Goal: Information Seeking & Learning: Check status

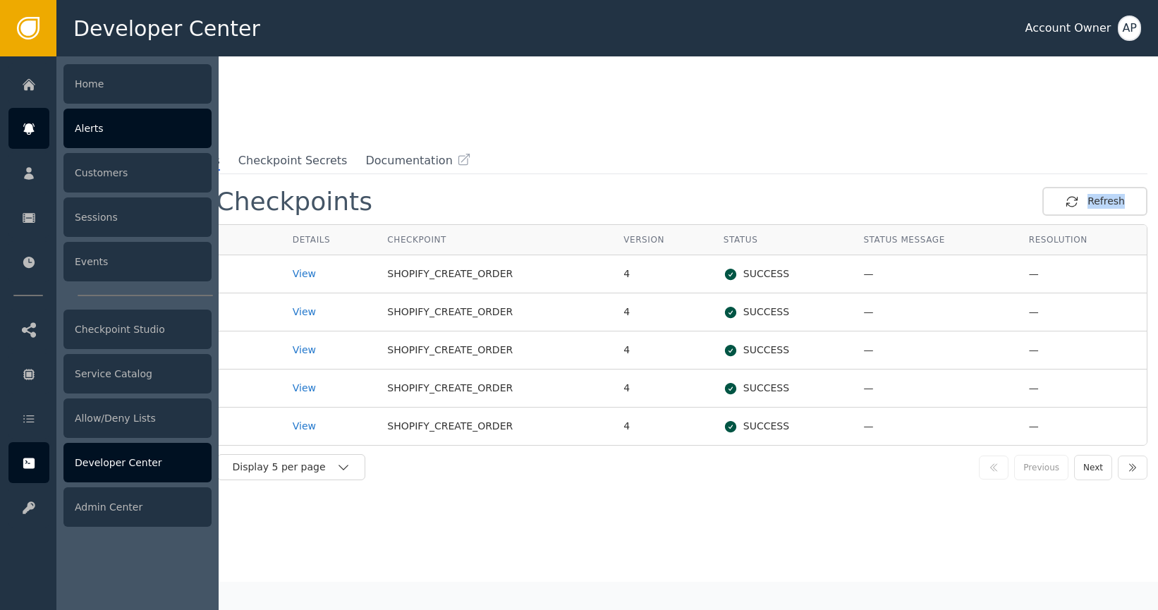
click at [145, 134] on div "Alerts" at bounding box center [137, 129] width 148 height 40
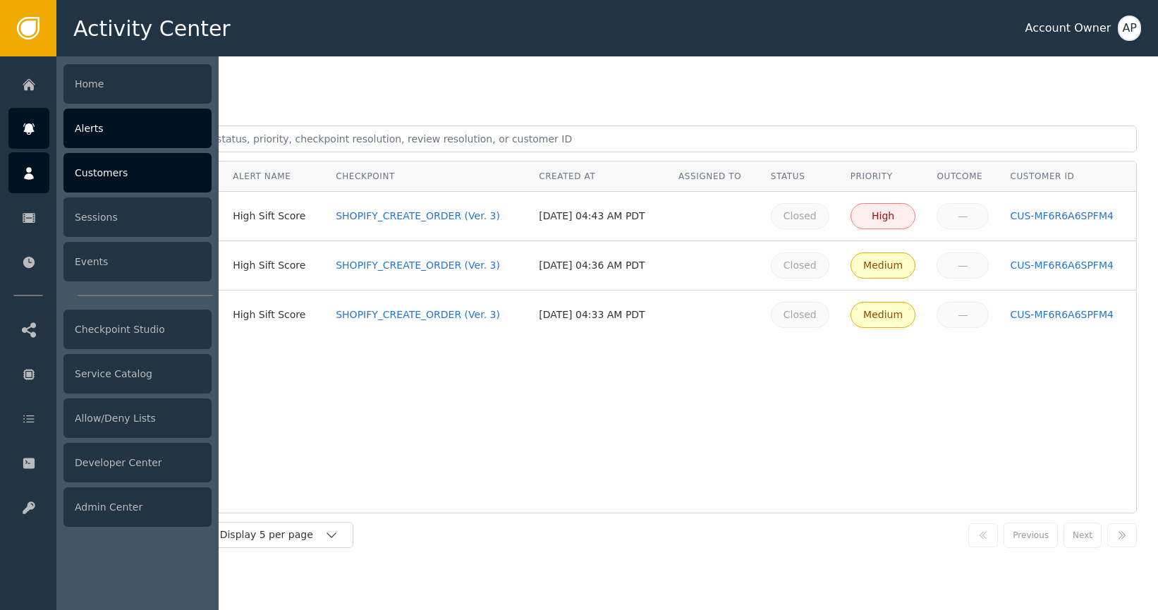
click at [131, 174] on div "Customers" at bounding box center [137, 173] width 148 height 40
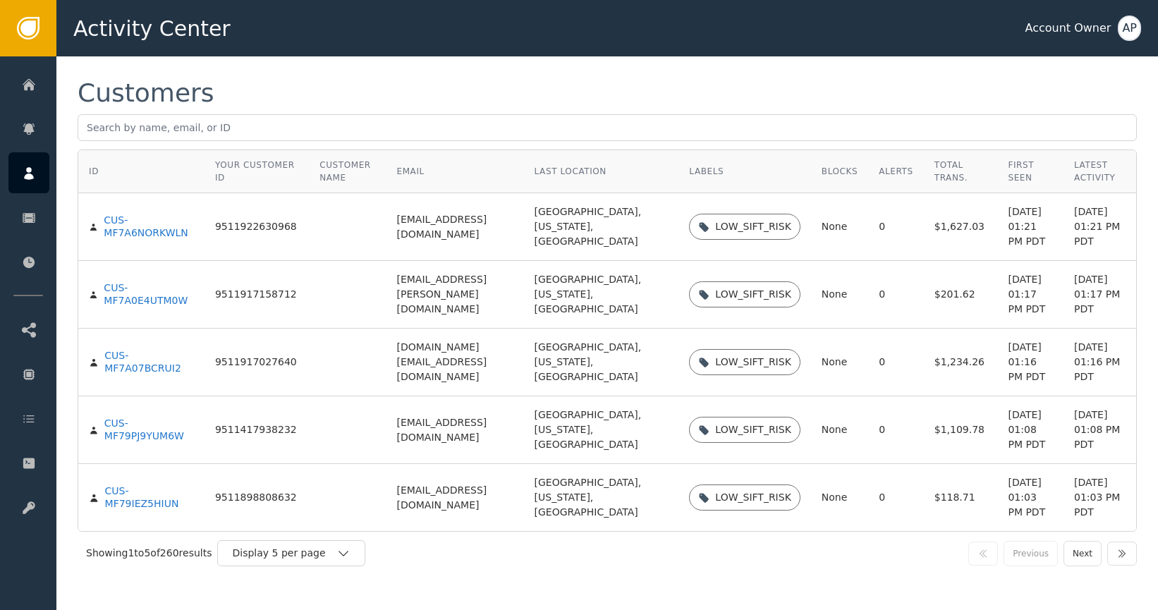
scroll to position [41, 0]
click at [310, 551] on div "Display 5 per page" at bounding box center [284, 553] width 104 height 15
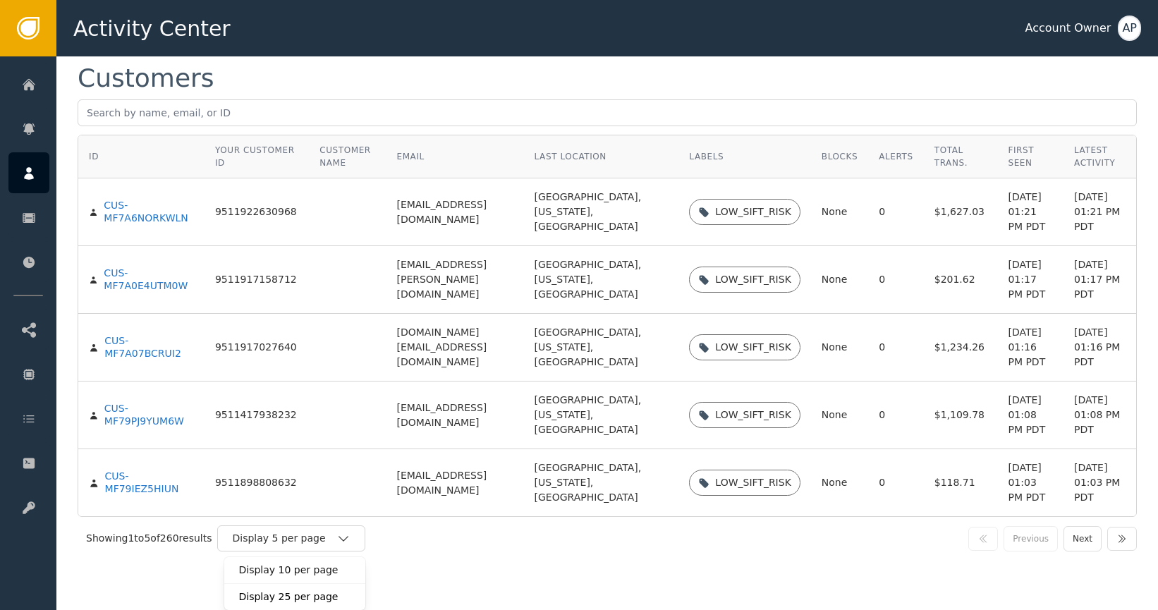
scroll to position [56, 0]
click at [334, 591] on div "Display 25 per page" at bounding box center [294, 597] width 113 height 15
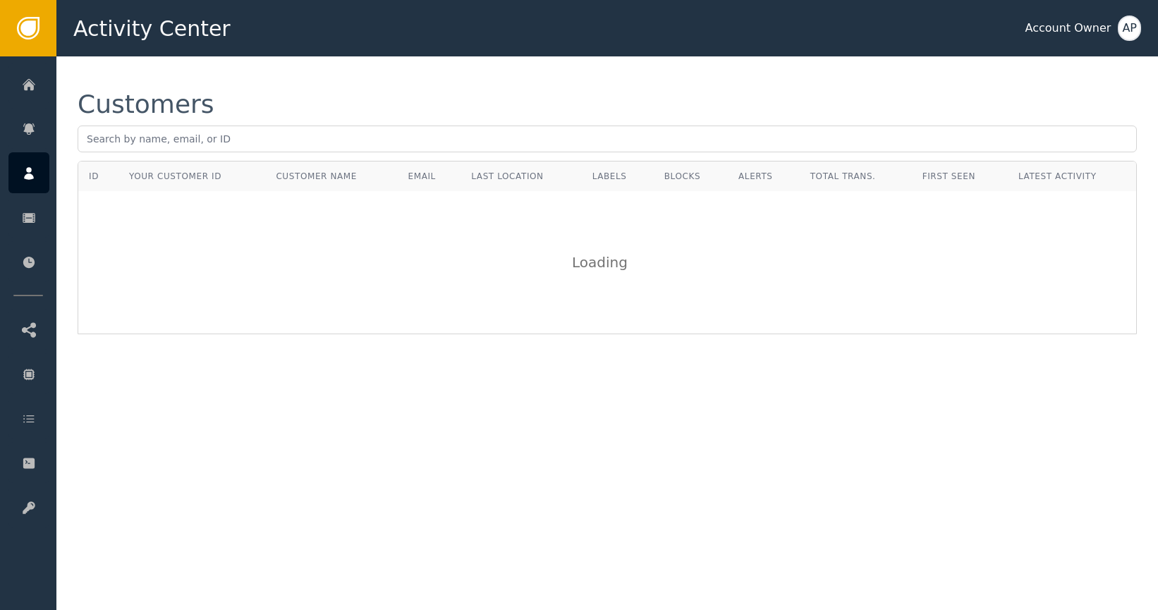
scroll to position [0, 0]
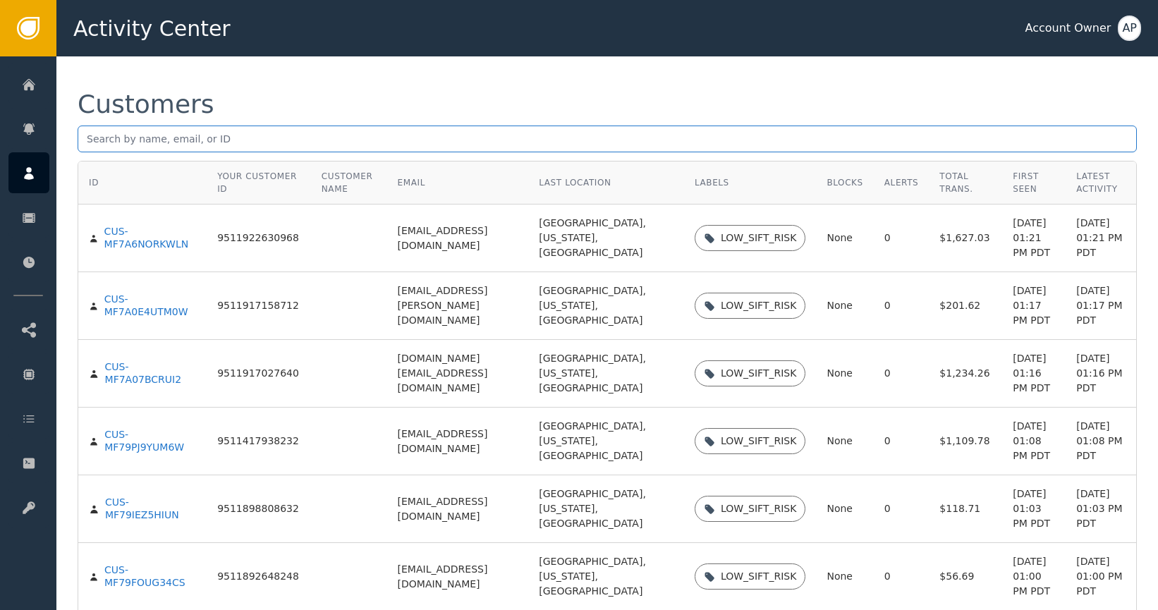
click at [242, 140] on input "text" at bounding box center [608, 139] width 1060 height 27
paste input "[EMAIL_ADDRESS][DOMAIN_NAME]"
type input "[EMAIL_ADDRESS][DOMAIN_NAME]"
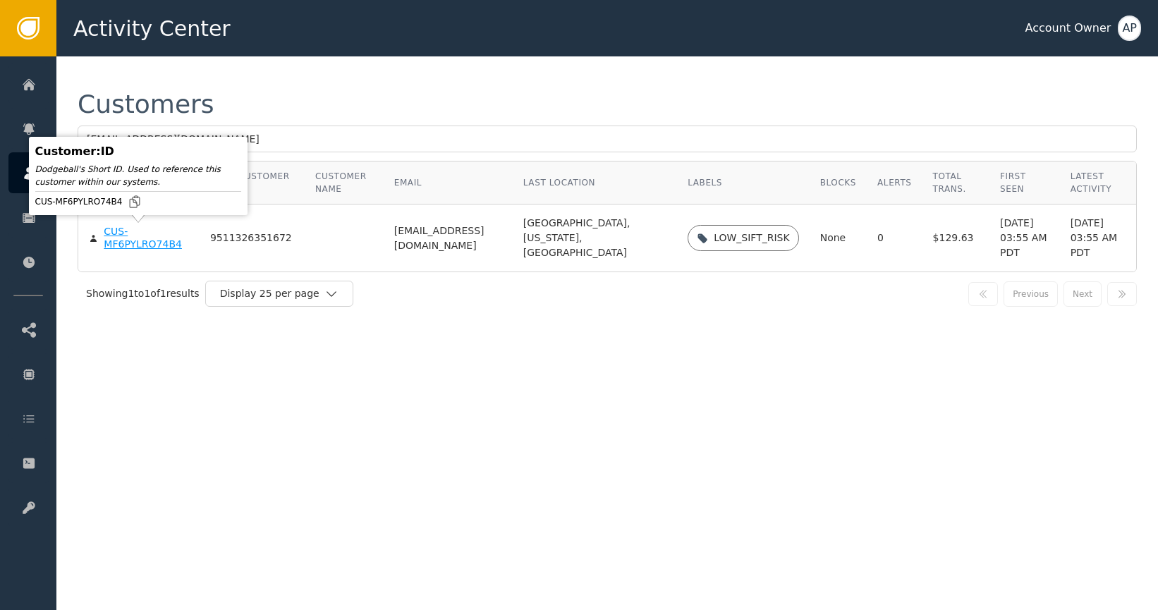
click at [163, 240] on div "CUS-MF6PYLRO74B4" at bounding box center [146, 238] width 85 height 25
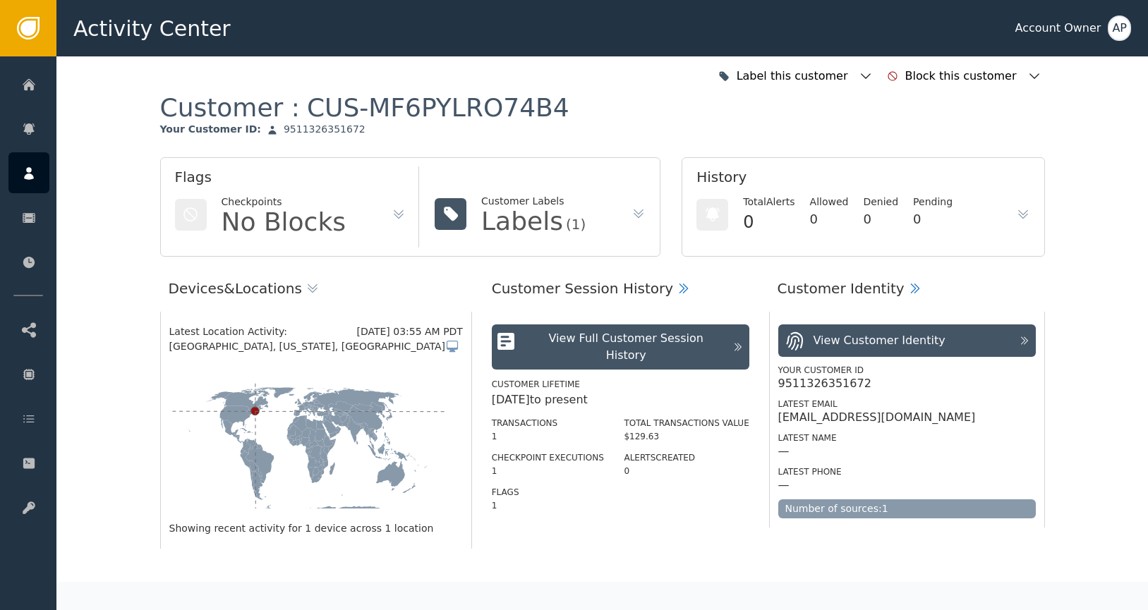
click at [631, 219] on icon at bounding box center [638, 214] width 14 height 14
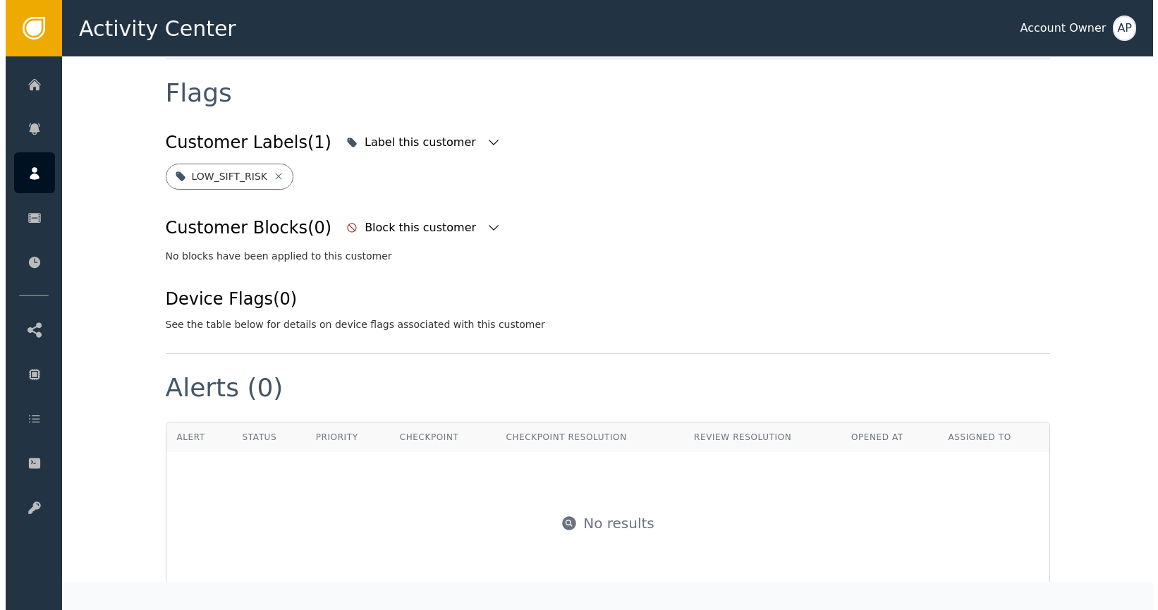
scroll to position [528, 0]
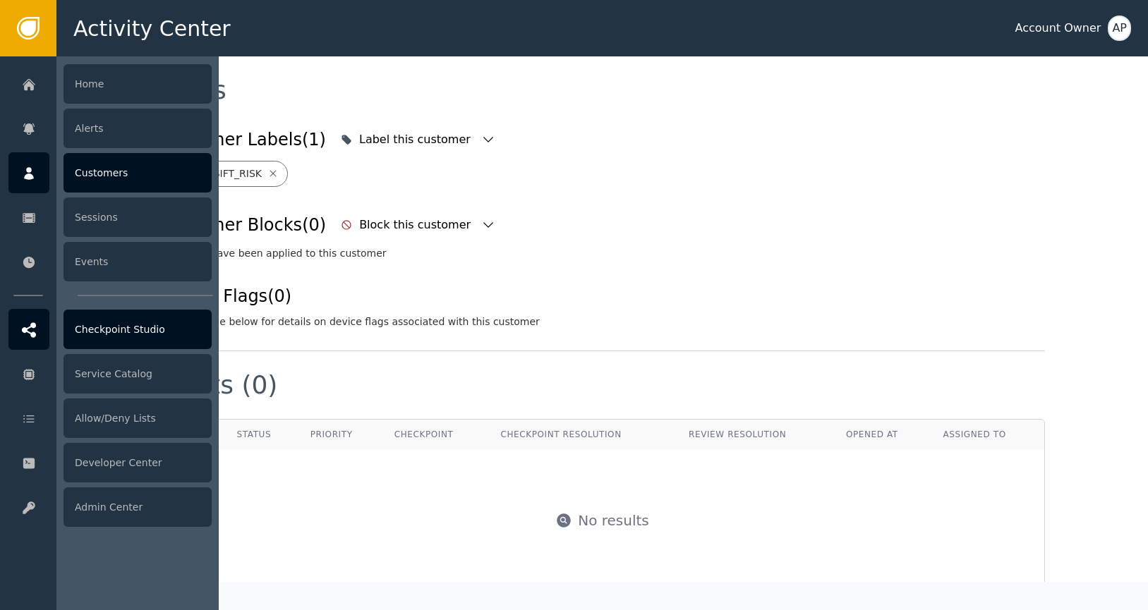
click at [90, 325] on div "Checkpoint Studio" at bounding box center [137, 330] width 148 height 40
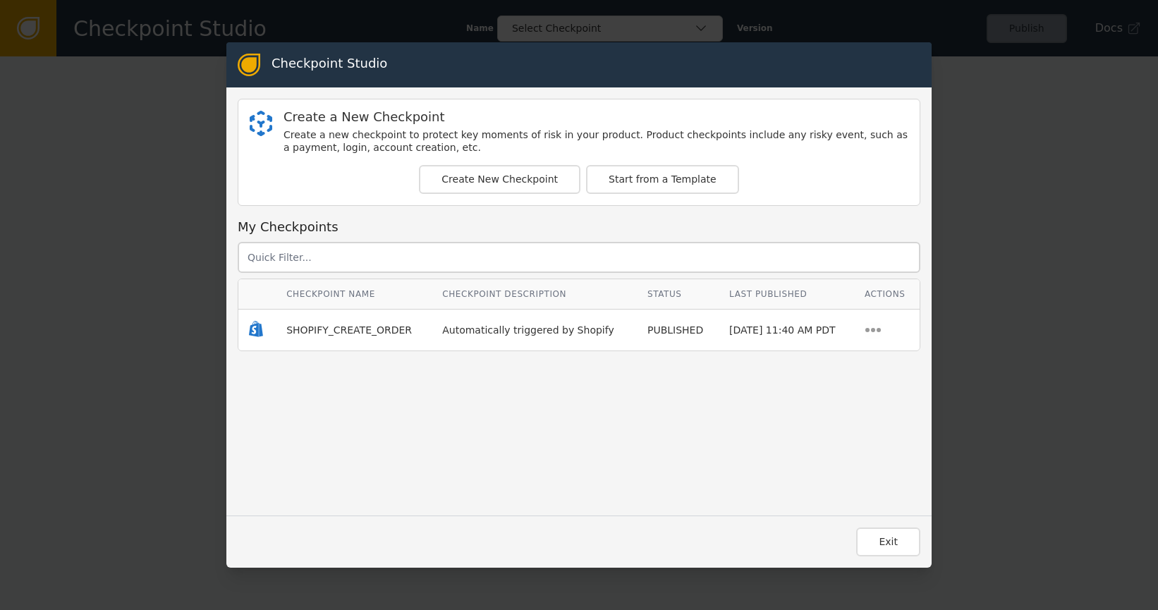
drag, startPoint x: 347, startPoint y: 344, endPoint x: 352, endPoint y: 337, distance: 8.6
click at [352, 337] on td "SHOPIFY_CREATE_ORDER" at bounding box center [354, 330] width 156 height 41
click at [353, 336] on div "SHOPIFY_CREATE_ORDER" at bounding box center [353, 330] width 135 height 15
click at [353, 325] on span "SHOPIFY_CREATE_ORDER" at bounding box center [349, 330] width 126 height 11
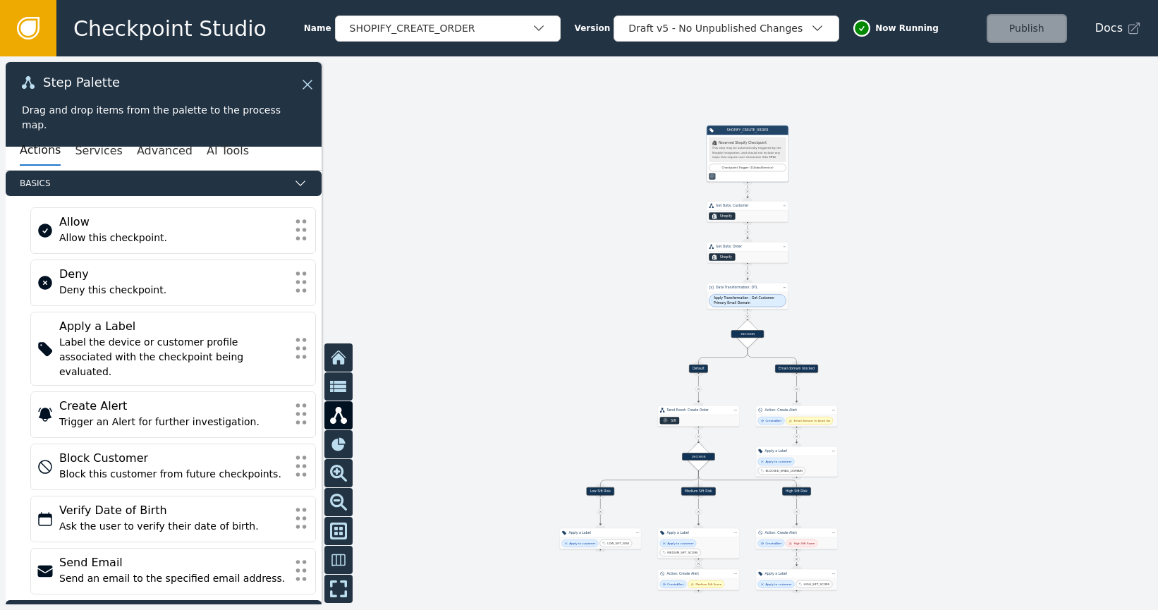
drag, startPoint x: 527, startPoint y: 313, endPoint x: 545, endPoint y: 137, distance: 176.6
click at [551, 128] on div at bounding box center [579, 333] width 1158 height 554
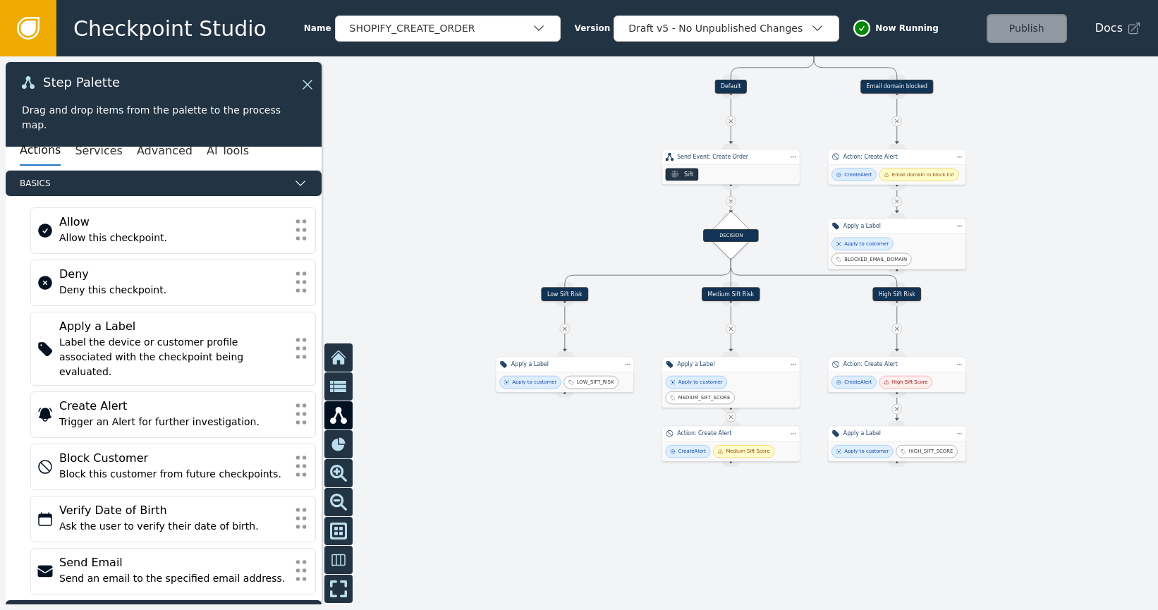
drag, startPoint x: 545, startPoint y: 369, endPoint x: 458, endPoint y: 178, distance: 210.3
click at [460, 161] on div at bounding box center [579, 333] width 1158 height 554
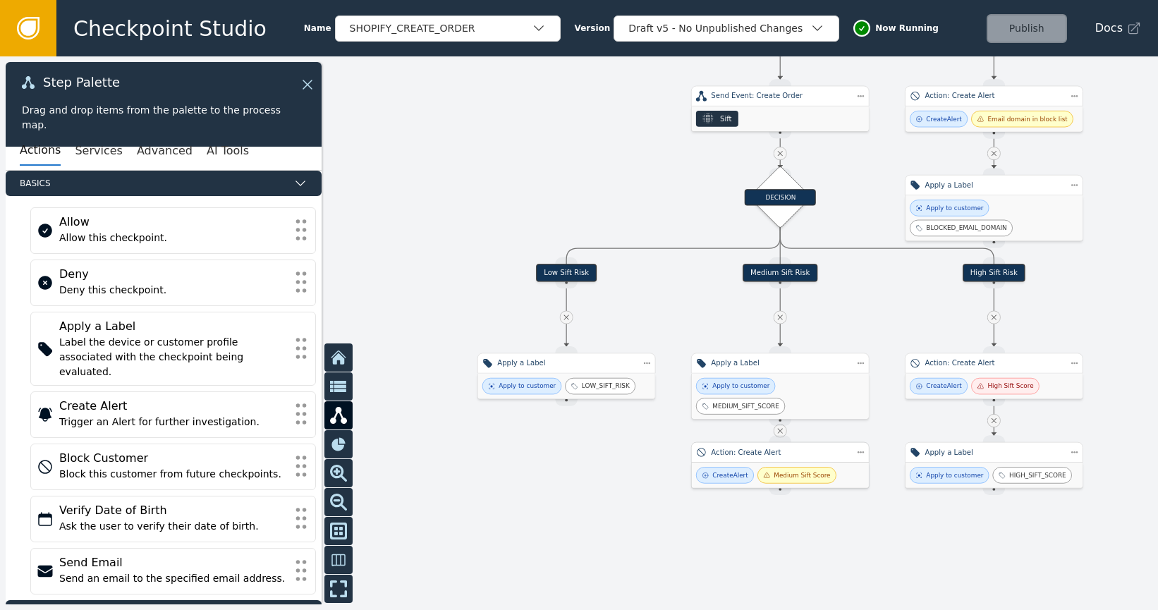
click at [805, 459] on div "Action: Create Alert" at bounding box center [780, 452] width 178 height 20
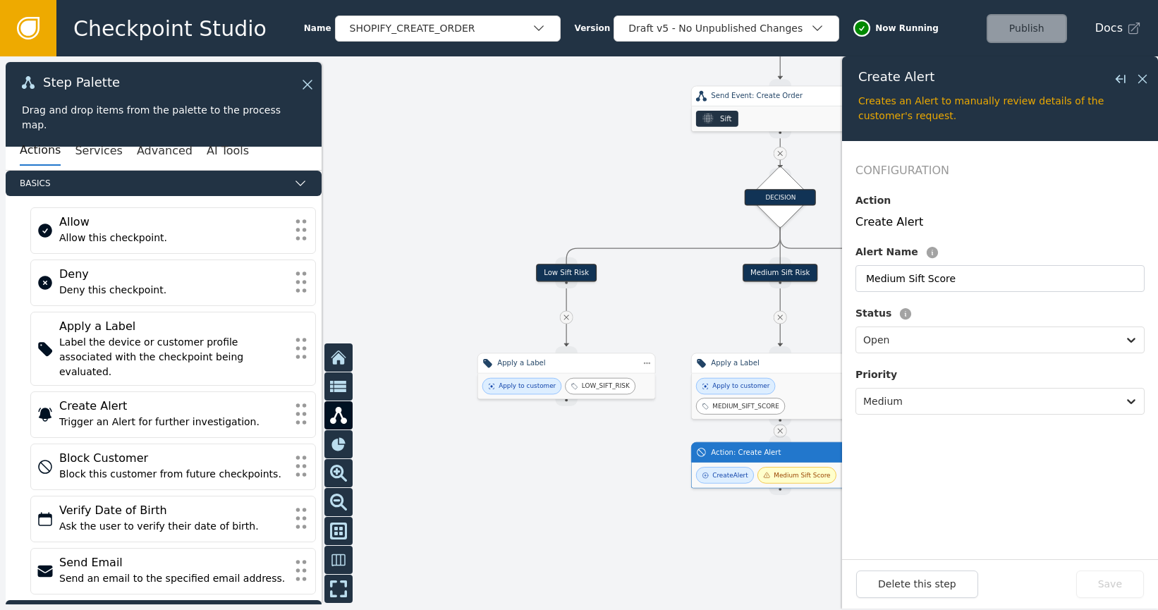
click at [733, 480] on div "Create Alert" at bounding box center [730, 475] width 35 height 9
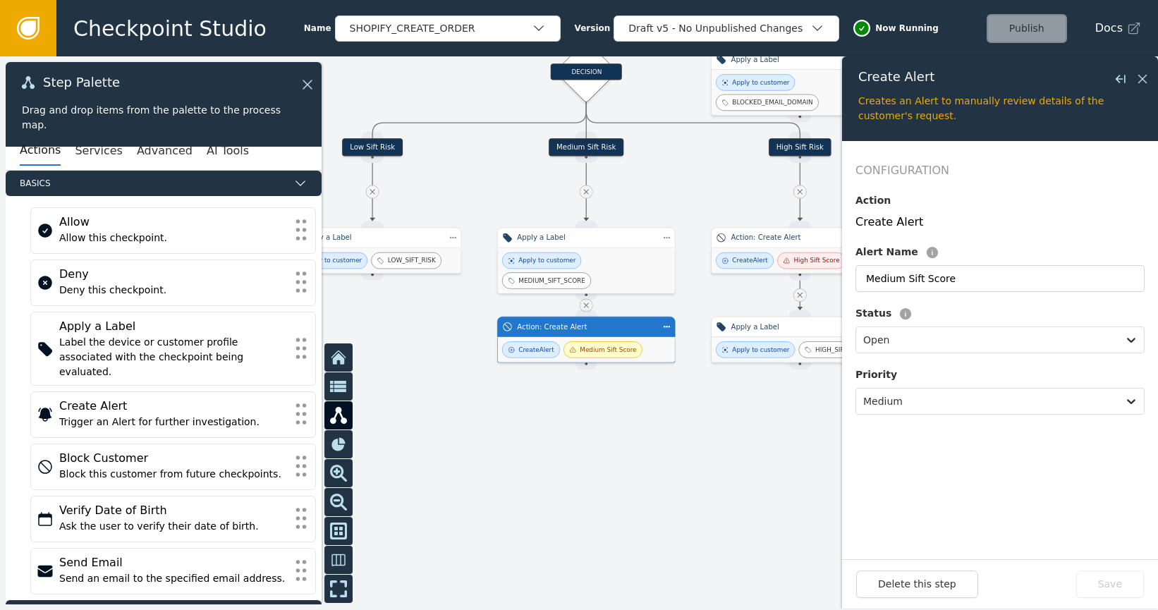
drag, startPoint x: 603, startPoint y: 458, endPoint x: 408, endPoint y: 352, distance: 221.0
click at [410, 337] on div at bounding box center [579, 333] width 1158 height 554
click at [624, 274] on div "Apply to customer MEDIUM_SIFT_SCORE" at bounding box center [584, 271] width 169 height 37
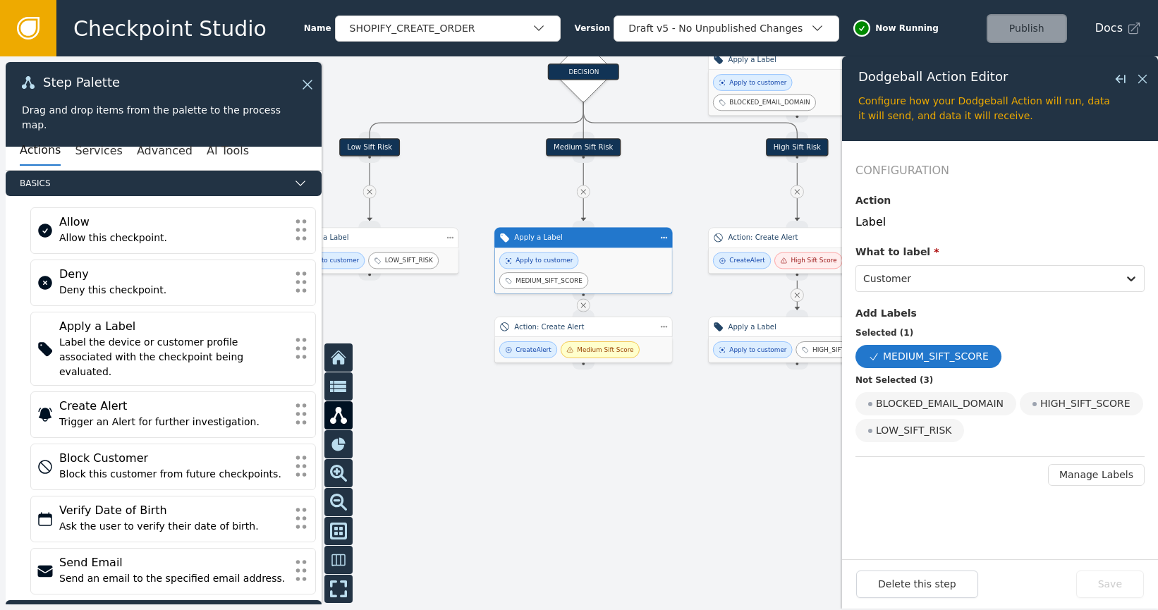
click at [47, 31] on link at bounding box center [28, 28] width 56 height 56
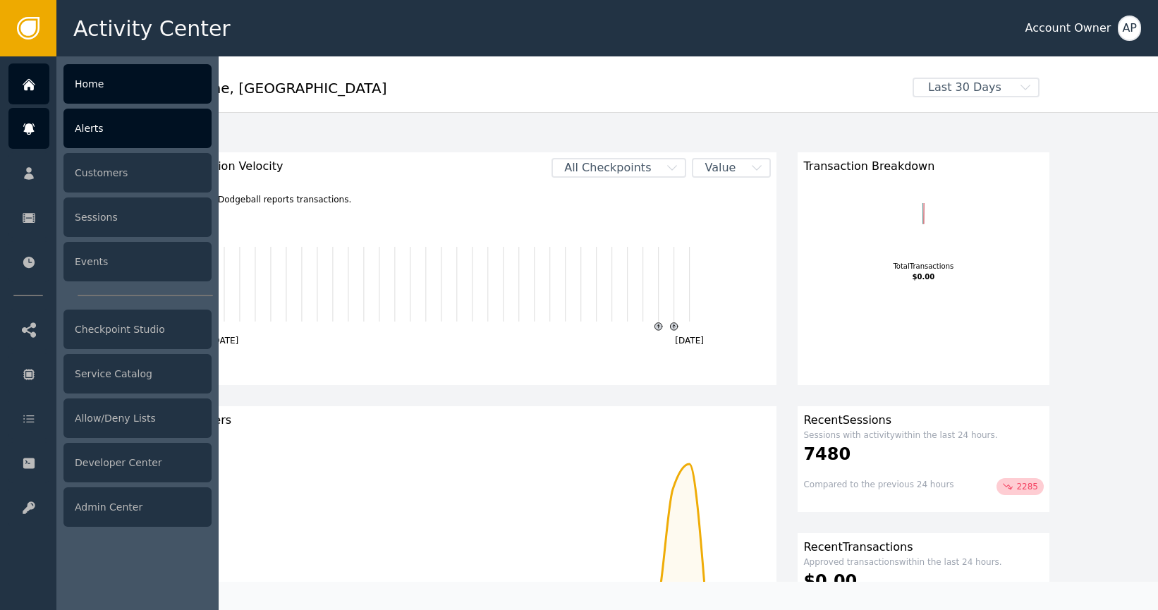
click at [154, 142] on div "Alerts" at bounding box center [137, 129] width 148 height 40
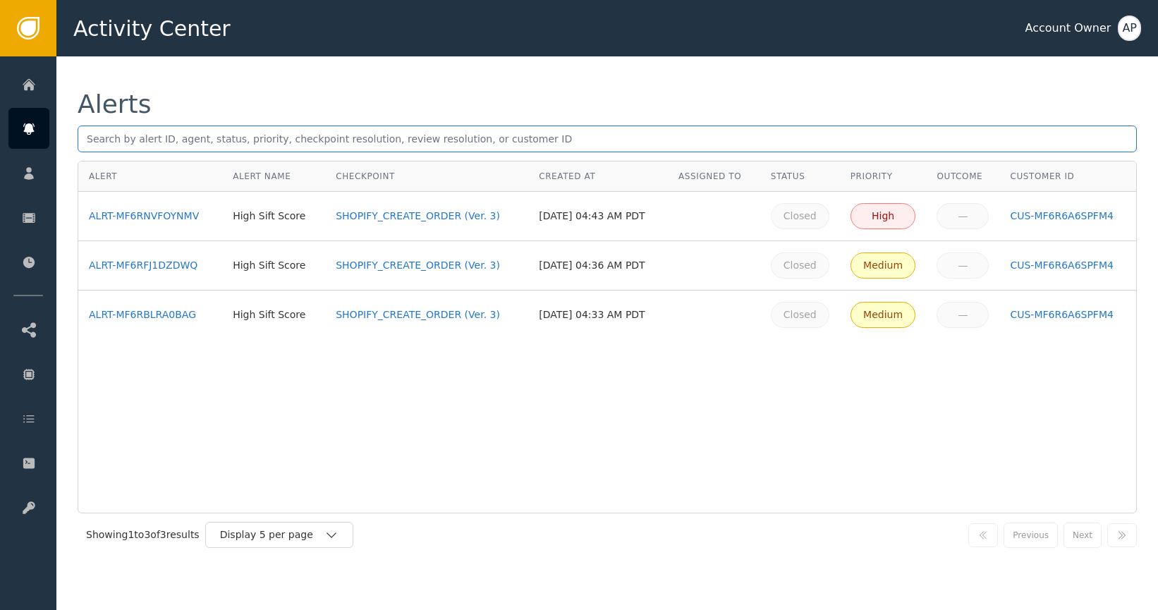
drag, startPoint x: 321, startPoint y: 139, endPoint x: 310, endPoint y: 133, distance: 13.0
click at [314, 134] on input "text" at bounding box center [608, 139] width 1060 height 27
paste input "[EMAIL_ADDRESS][DOMAIN_NAME]"
type input "[EMAIL_ADDRESS][DOMAIN_NAME]"
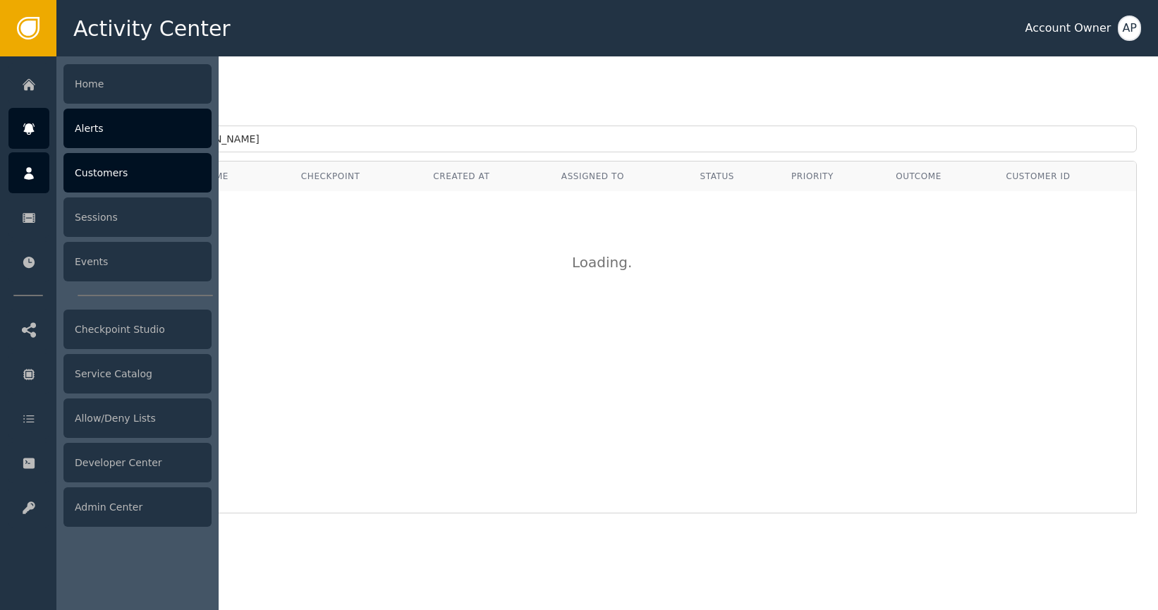
click at [115, 169] on div "Customers" at bounding box center [137, 173] width 148 height 40
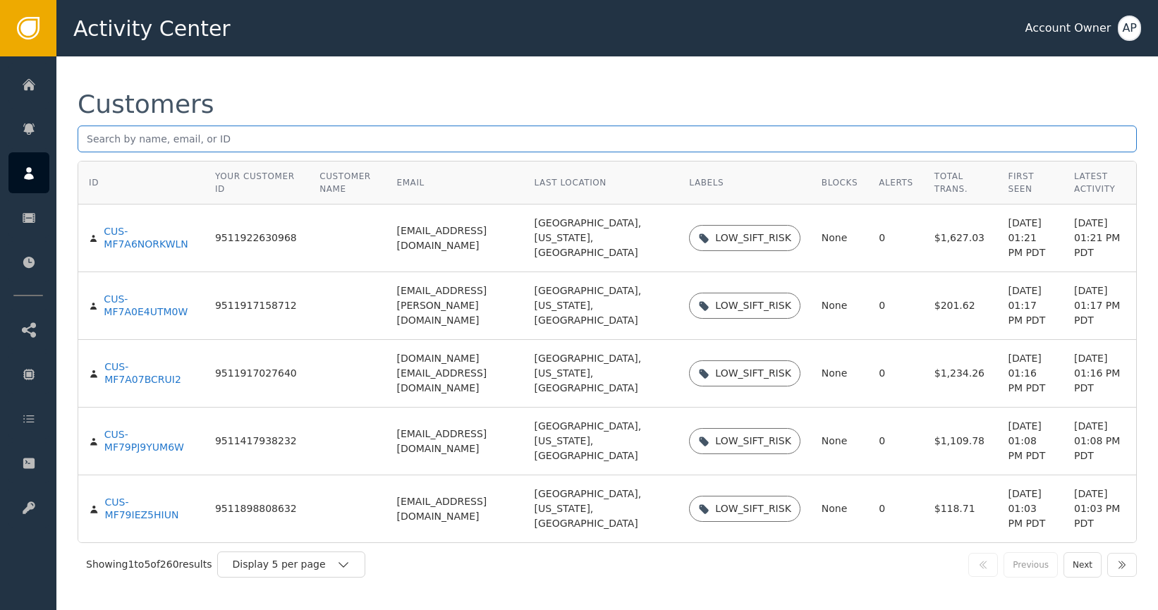
drag, startPoint x: 461, startPoint y: 134, endPoint x: 456, endPoint y: 144, distance: 10.7
click at [461, 137] on input "text" at bounding box center [608, 139] width 1060 height 27
paste input "[EMAIL_ADDRESS][DOMAIN_NAME]"
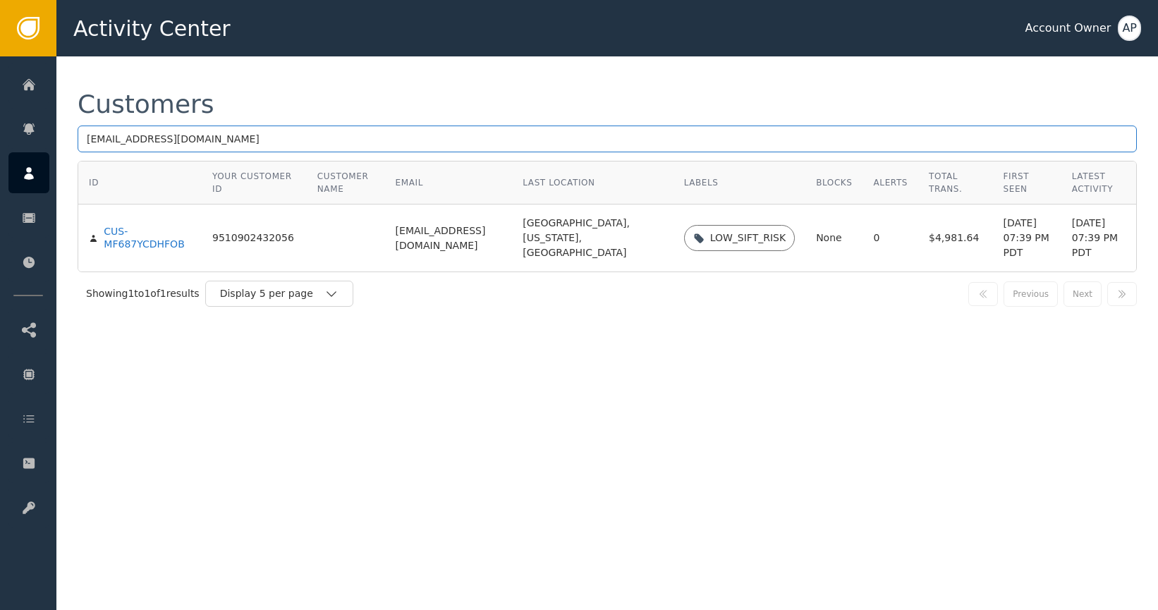
drag, startPoint x: 415, startPoint y: 150, endPoint x: 404, endPoint y: 145, distance: 12.3
click at [405, 144] on input "[EMAIL_ADDRESS][DOMAIN_NAME]" at bounding box center [608, 139] width 1060 height 27
paste input "[EMAIL_ADDRESS]"
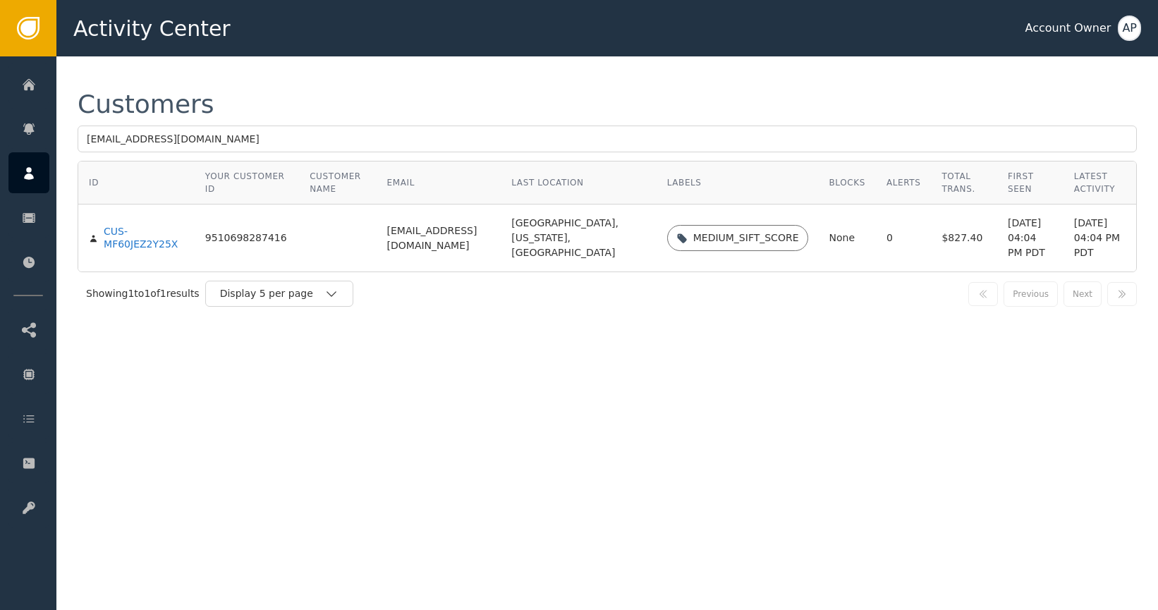
drag, startPoint x: 378, startPoint y: 117, endPoint x: 371, endPoint y: 122, distance: 8.6
click at [376, 117] on div "Customers [EMAIL_ADDRESS][DOMAIN_NAME]" at bounding box center [608, 126] width 1060 height 69
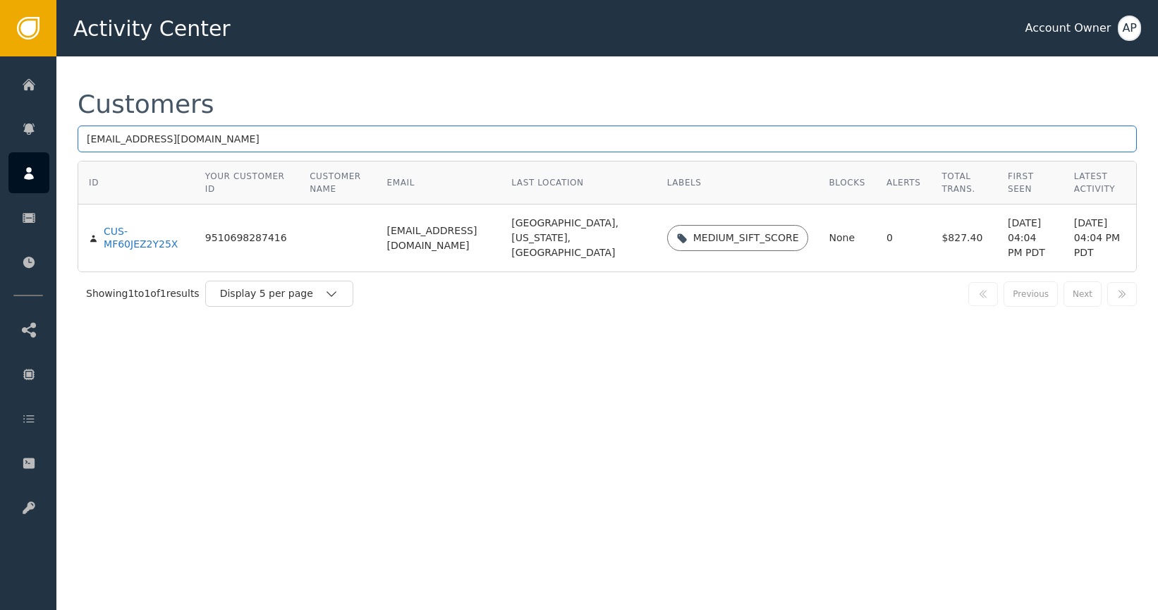
click at [371, 134] on input "[EMAIL_ADDRESS][DOMAIN_NAME]" at bounding box center [608, 139] width 1060 height 27
paste input "fargomhomes"
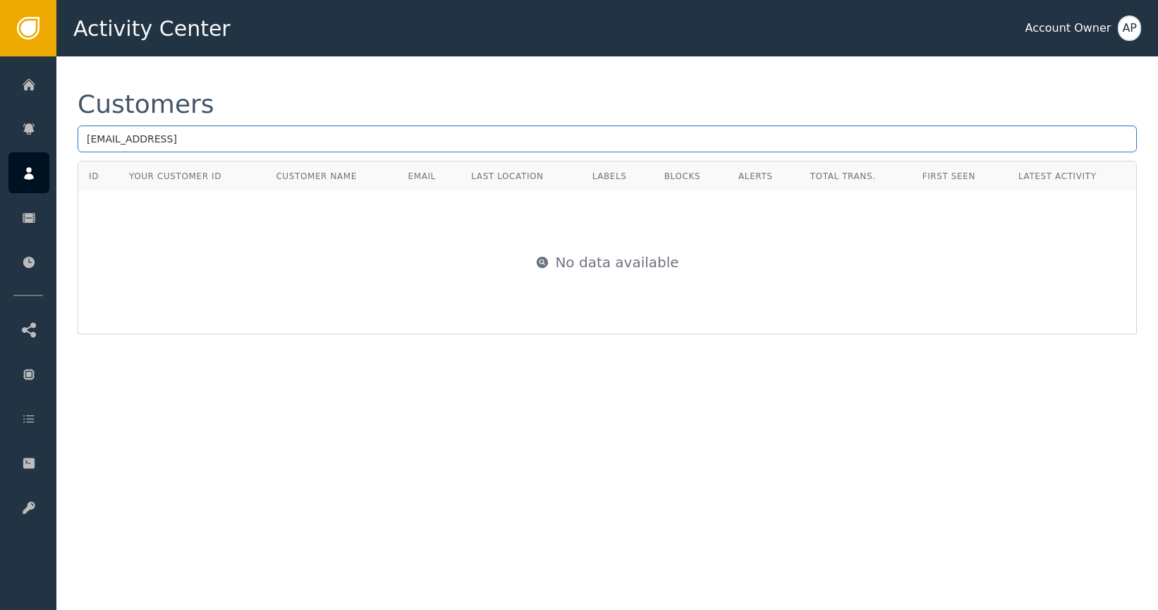
type input "[EMAIL_ADDRESS]"
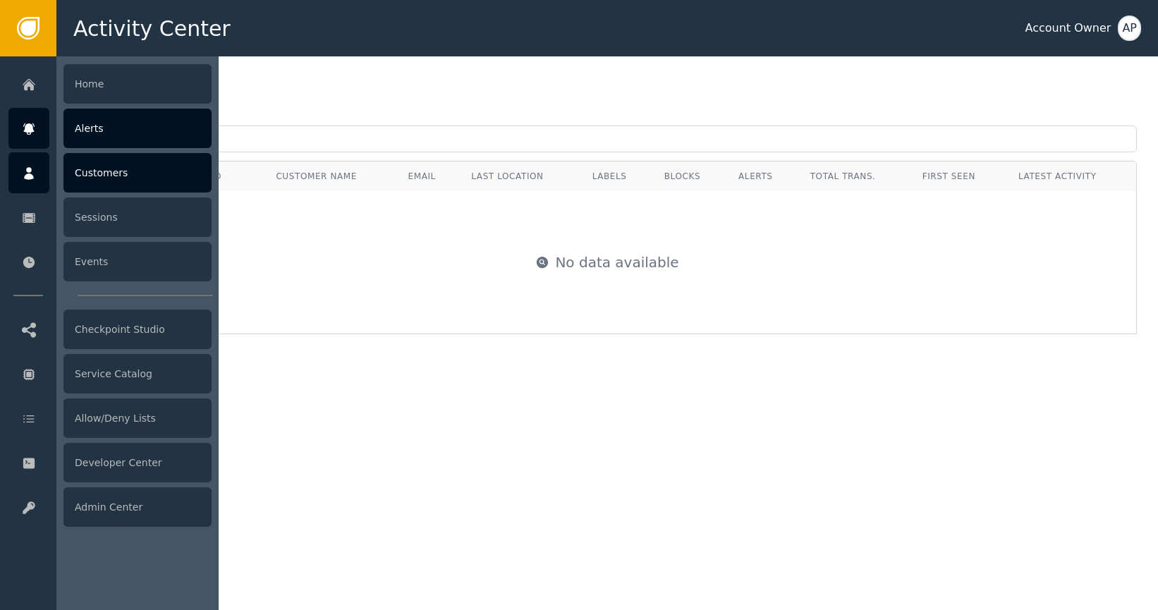
click at [151, 133] on div "Alerts" at bounding box center [137, 129] width 148 height 40
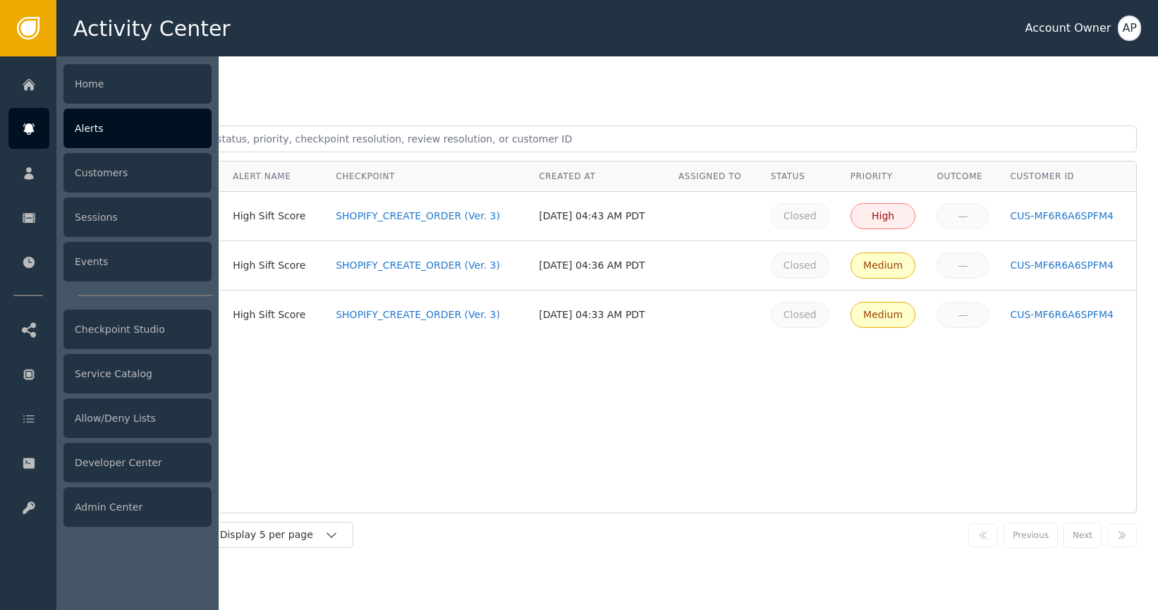
click at [48, 124] on div at bounding box center [28, 128] width 41 height 41
click at [31, 126] on icon at bounding box center [28, 128] width 11 height 11
click at [95, 128] on div "Alerts" at bounding box center [137, 129] width 148 height 40
drag, startPoint x: 37, startPoint y: 129, endPoint x: 70, endPoint y: 124, distance: 32.8
